Goal: Task Accomplishment & Management: Use online tool/utility

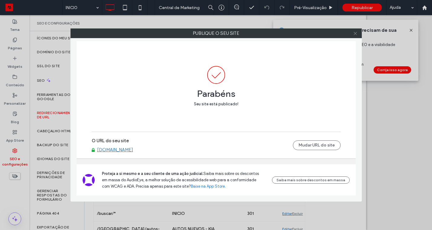
click at [354, 36] on span at bounding box center [355, 33] width 5 height 9
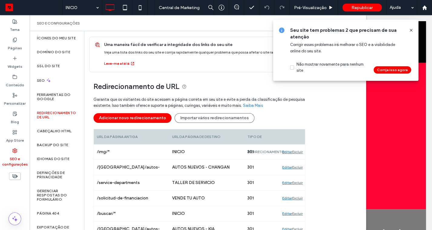
scroll to position [50, 0]
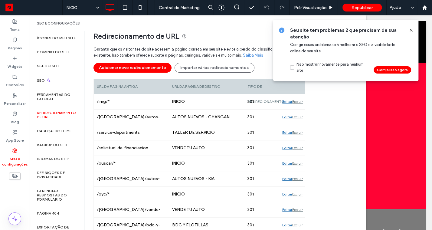
click at [409, 29] on icon at bounding box center [411, 30] width 5 height 5
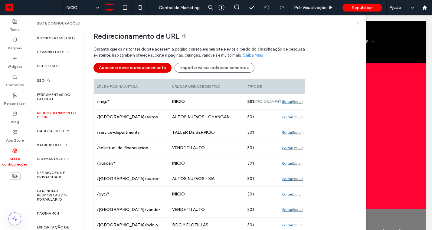
click at [142, 72] on button "Adicionar novo redirecionamento" at bounding box center [132, 68] width 78 height 10
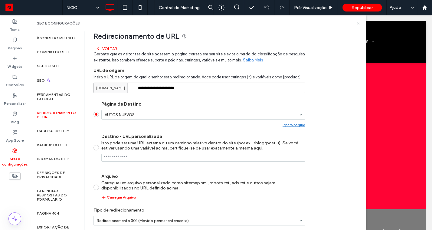
drag, startPoint x: 139, startPoint y: 88, endPoint x: 238, endPoint y: 88, distance: 98.6
click at [238, 88] on input "**********" at bounding box center [199, 88] width 212 height 11
paste input
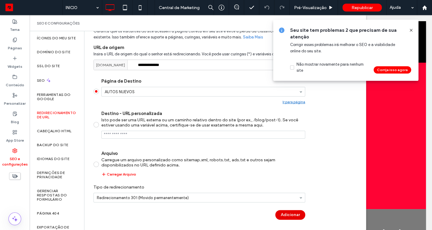
click at [292, 210] on button "Adicionar" at bounding box center [290, 215] width 30 height 10
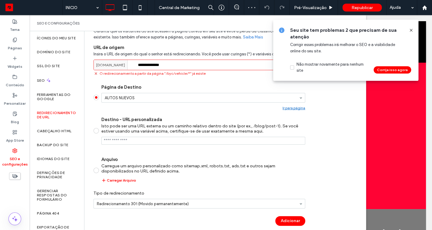
drag, startPoint x: 148, startPoint y: 65, endPoint x: 199, endPoint y: 65, distance: 51.7
click at [199, 65] on input "**********" at bounding box center [199, 65] width 212 height 11
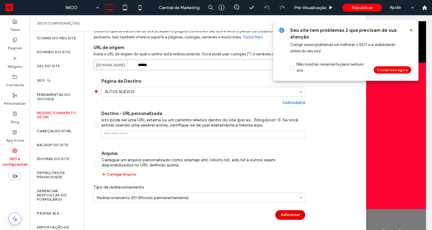
type input "******"
click at [285, 214] on button "Adicionar" at bounding box center [290, 215] width 30 height 10
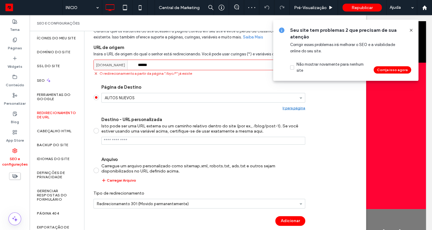
click at [412, 28] on span at bounding box center [411, 30] width 5 height 7
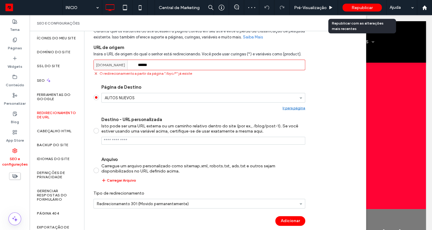
click at [361, 10] on span "Republicar" at bounding box center [361, 7] width 21 height 5
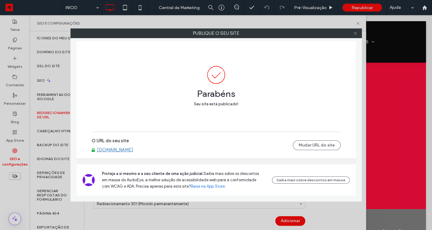
click at [356, 34] on icon at bounding box center [355, 33] width 5 height 5
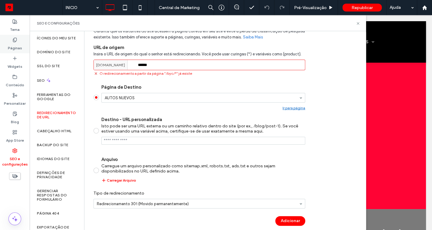
click at [12, 41] on div "Páginas" at bounding box center [15, 44] width 30 height 18
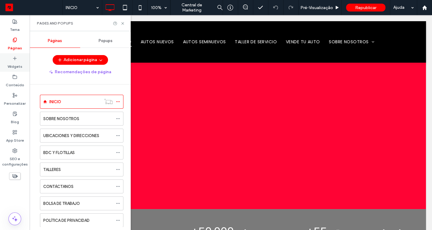
click at [14, 59] on icon at bounding box center [14, 58] width 5 height 5
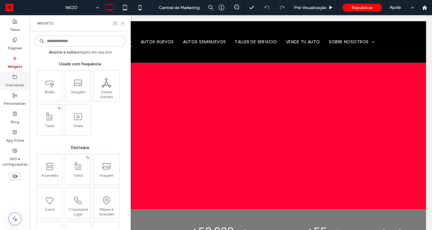
click at [15, 81] on label "Conteúdo" at bounding box center [15, 83] width 18 height 8
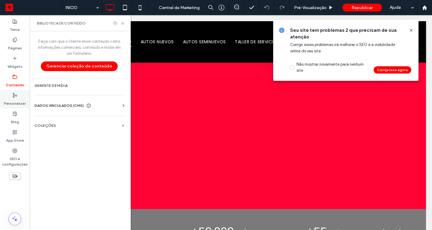
click at [17, 102] on label "Personalizar" at bounding box center [15, 102] width 22 height 8
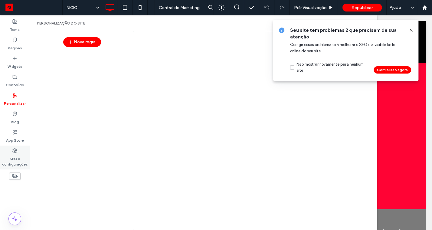
click at [16, 164] on label "SEO e configurações" at bounding box center [15, 160] width 30 height 14
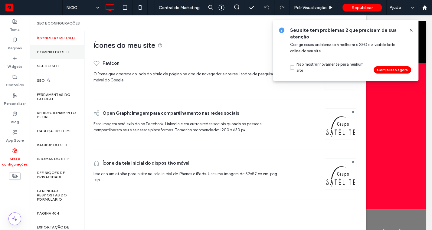
click at [55, 59] on div "Domínio do site" at bounding box center [57, 52] width 54 height 14
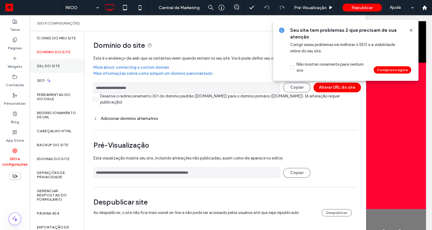
click at [57, 67] on div "SSL do site" at bounding box center [57, 66] width 54 height 14
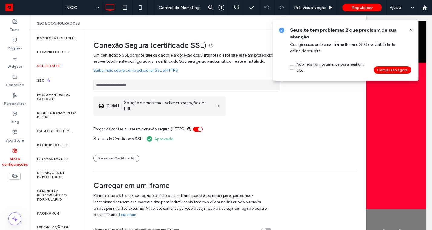
scroll to position [8, 0]
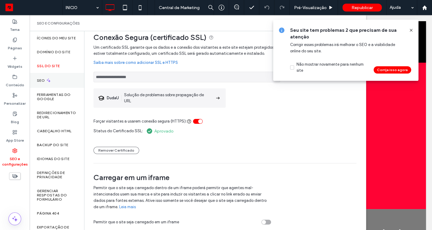
click at [65, 88] on div "SEO" at bounding box center [57, 80] width 54 height 15
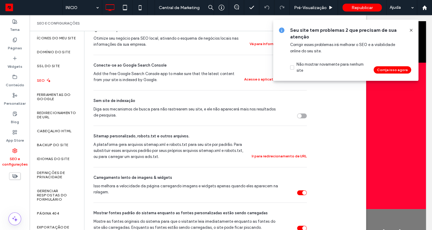
scroll to position [155, 0]
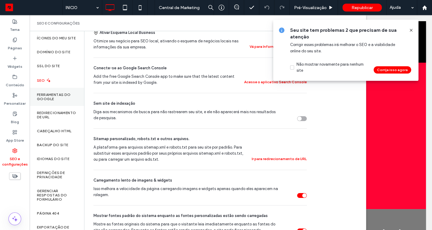
click at [57, 98] on label "Ferramentas do Google" at bounding box center [57, 97] width 40 height 8
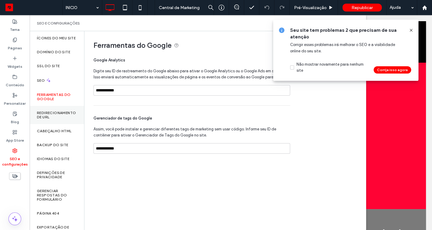
click at [59, 124] on div "Redirecionamento de URL" at bounding box center [57, 115] width 54 height 18
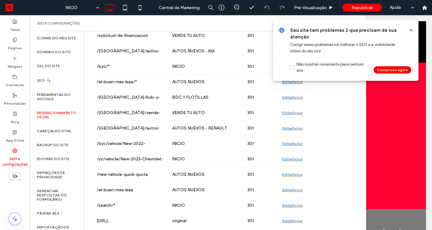
scroll to position [301, 0]
click at [58, 133] on label "Cabeçalho HTML" at bounding box center [54, 131] width 35 height 4
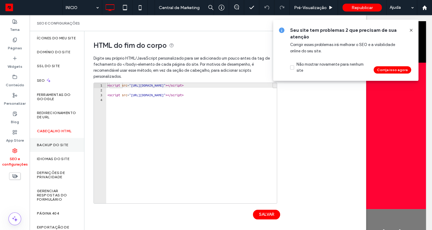
click at [54, 147] on label "Backup do Site" at bounding box center [52, 145] width 31 height 4
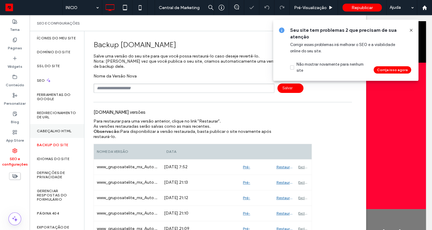
click at [56, 132] on div "Cabeçalho HTML" at bounding box center [57, 131] width 54 height 14
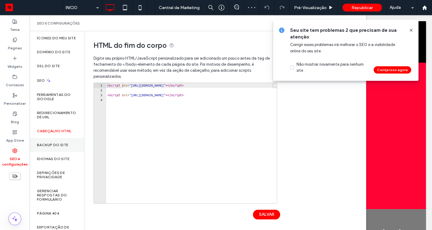
click at [58, 147] on label "Backup do Site" at bounding box center [52, 145] width 31 height 4
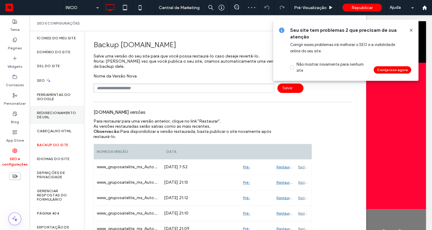
scroll to position [31, 0]
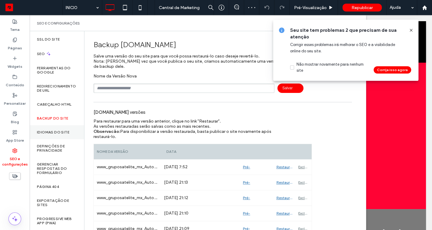
click at [55, 132] on label "Idiomas do site" at bounding box center [53, 132] width 32 height 4
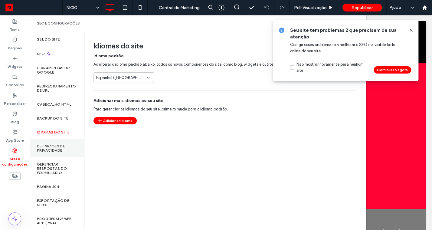
click at [55, 150] on label "Definições de privacidade" at bounding box center [57, 148] width 40 height 8
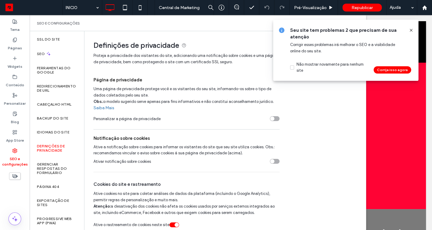
scroll to position [5, 0]
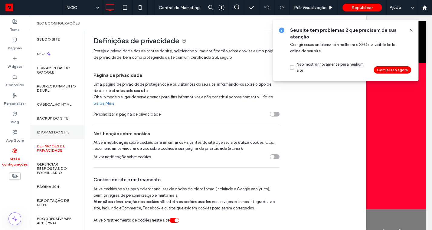
click at [52, 127] on div "Idiomas do site" at bounding box center [57, 132] width 54 height 14
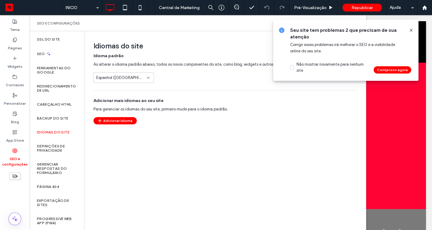
click at [149, 76] on icon at bounding box center [148, 77] width 5 height 5
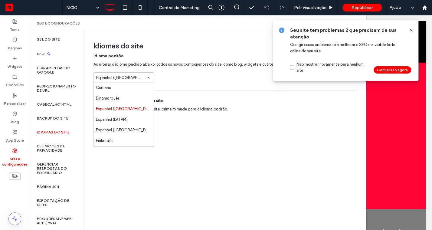
scroll to position [55, 0]
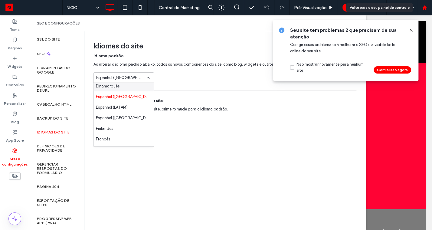
click at [425, 12] on div at bounding box center [424, 7] width 15 height 15
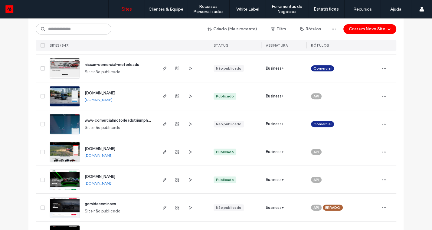
scroll to position [186, 0]
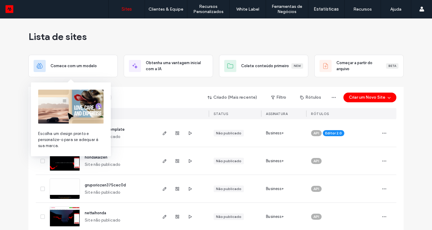
click at [86, 98] on img at bounding box center [70, 107] width 65 height 34
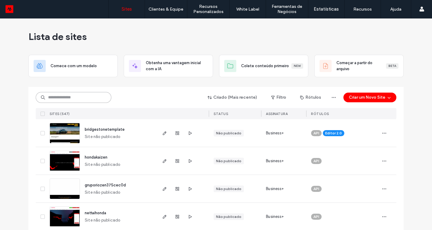
click at [78, 96] on input at bounding box center [74, 97] width 76 height 11
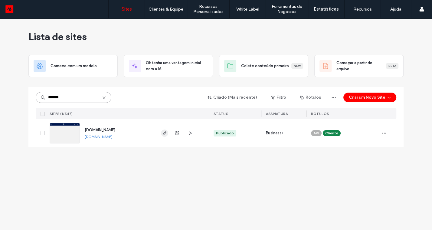
type input "*******"
click at [163, 132] on icon "button" at bounding box center [164, 133] width 5 height 5
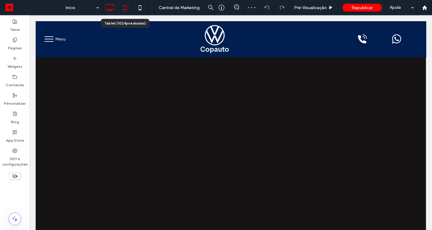
click at [125, 8] on icon at bounding box center [125, 8] width 12 height 12
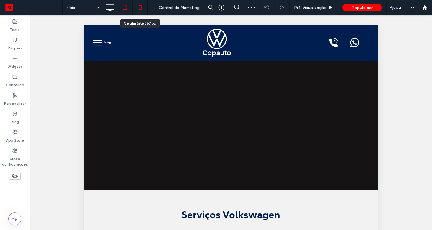
click at [143, 7] on icon at bounding box center [140, 8] width 12 height 12
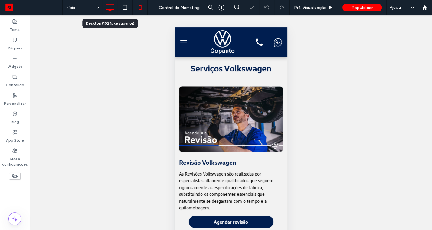
click at [114, 8] on icon at bounding box center [110, 8] width 12 height 12
